Goal: Information Seeking & Learning: Learn about a topic

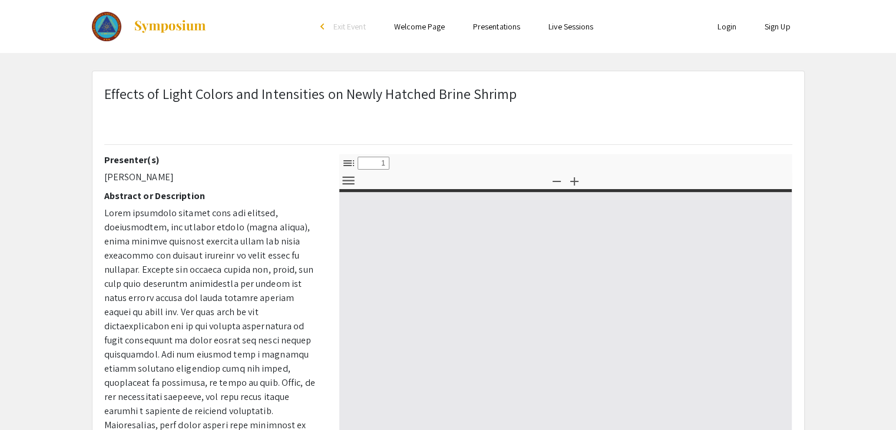
select select "custom"
type input "0"
select select "custom"
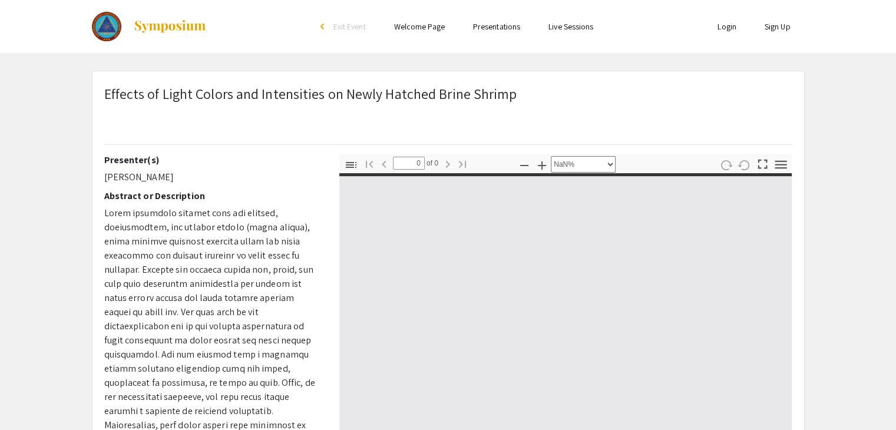
type input "1"
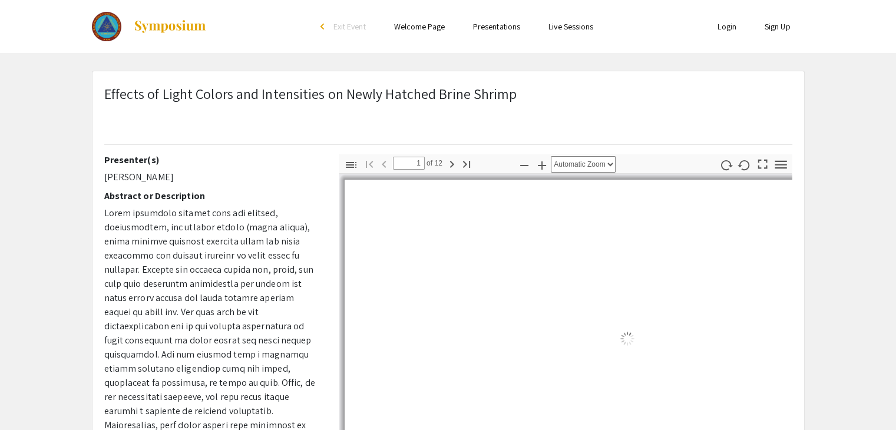
select select "auto"
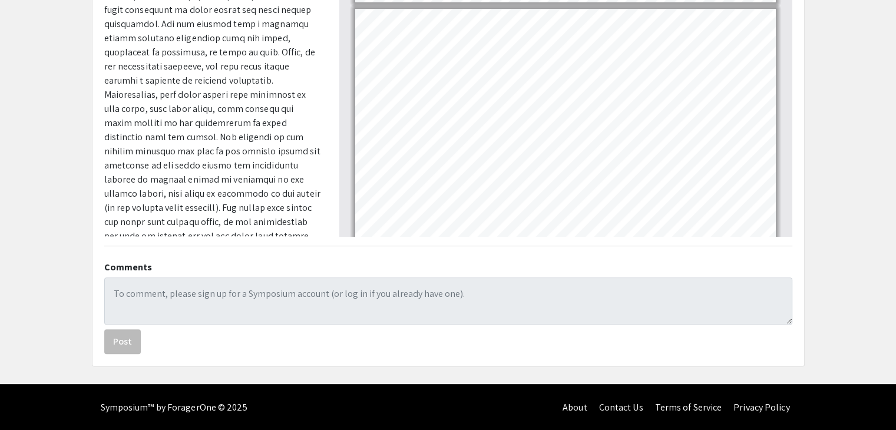
type input "1"
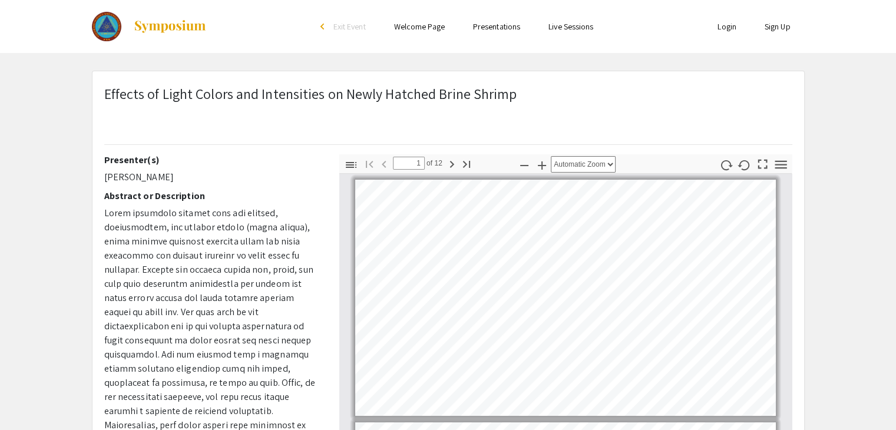
click at [339, 23] on span "Exit Event" at bounding box center [349, 26] width 32 height 11
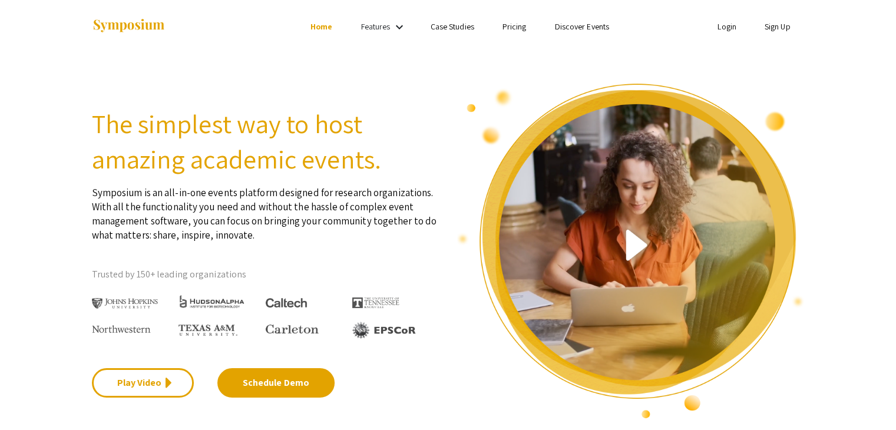
click at [572, 22] on link "Discover Events" at bounding box center [581, 26] width 55 height 11
